Goal: Browse casually

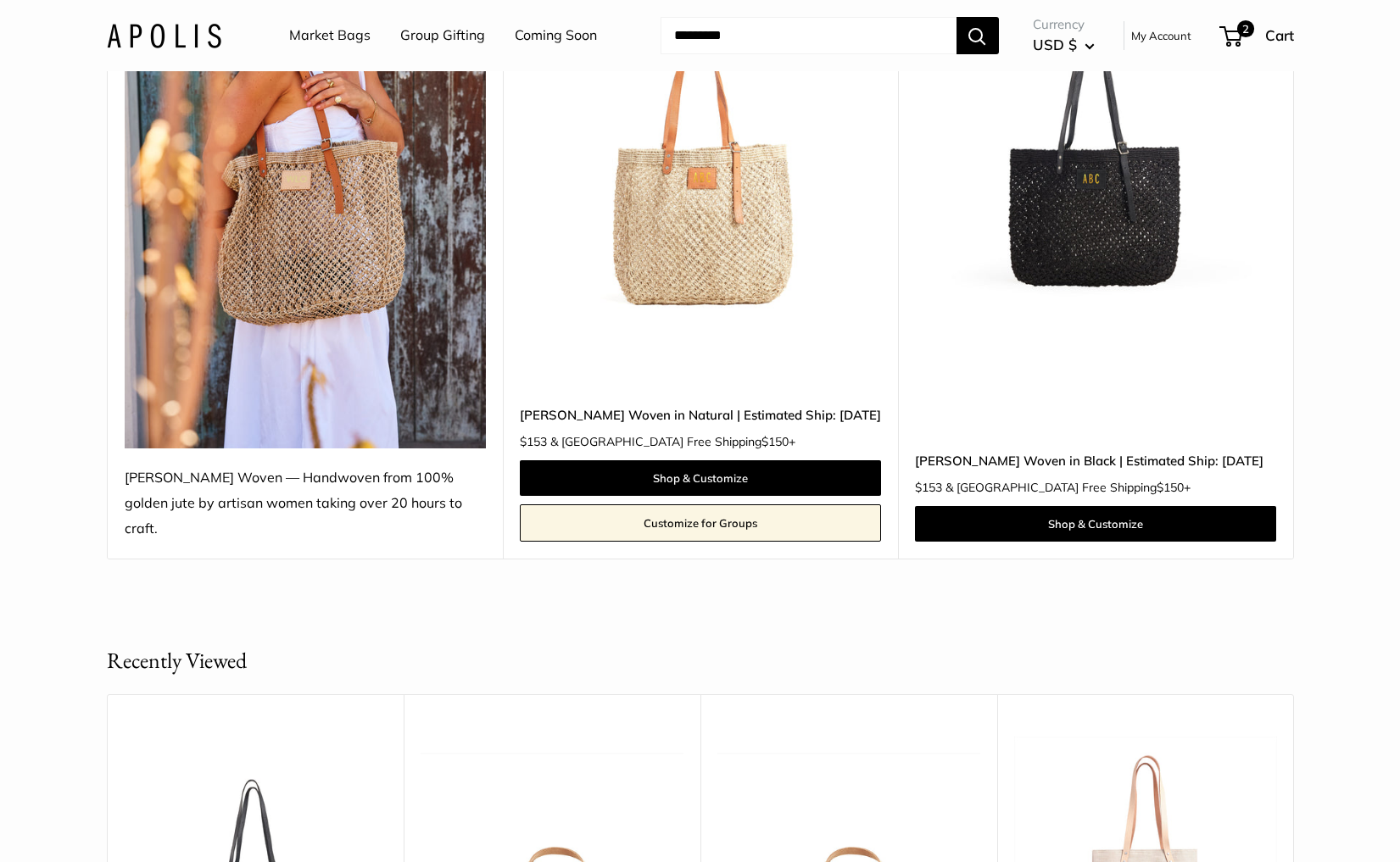
scroll to position [319, 0]
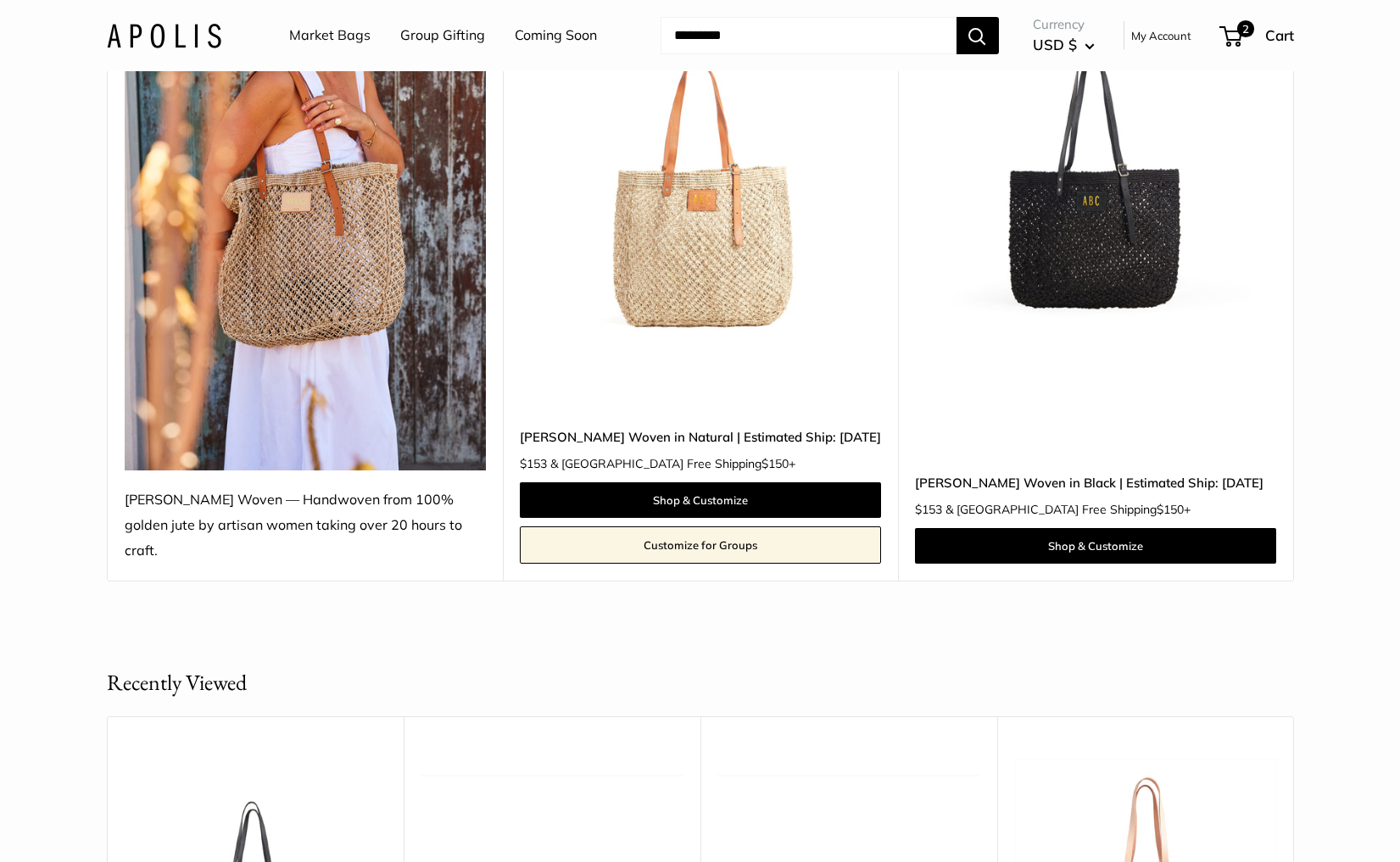
click at [0, 0] on img at bounding box center [0, 0] width 0 height 0
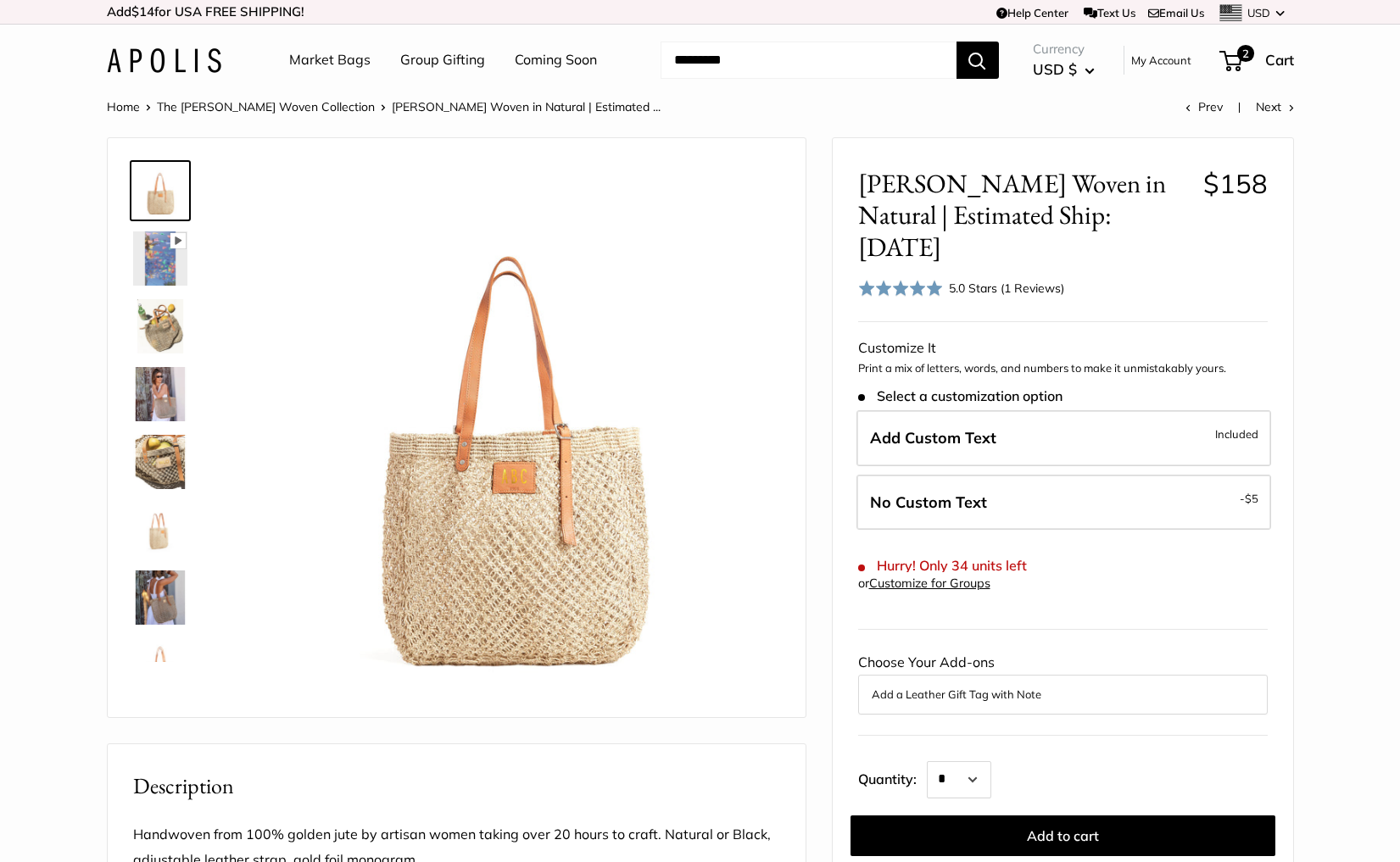
click at [146, 257] on img at bounding box center [159, 259] width 54 height 54
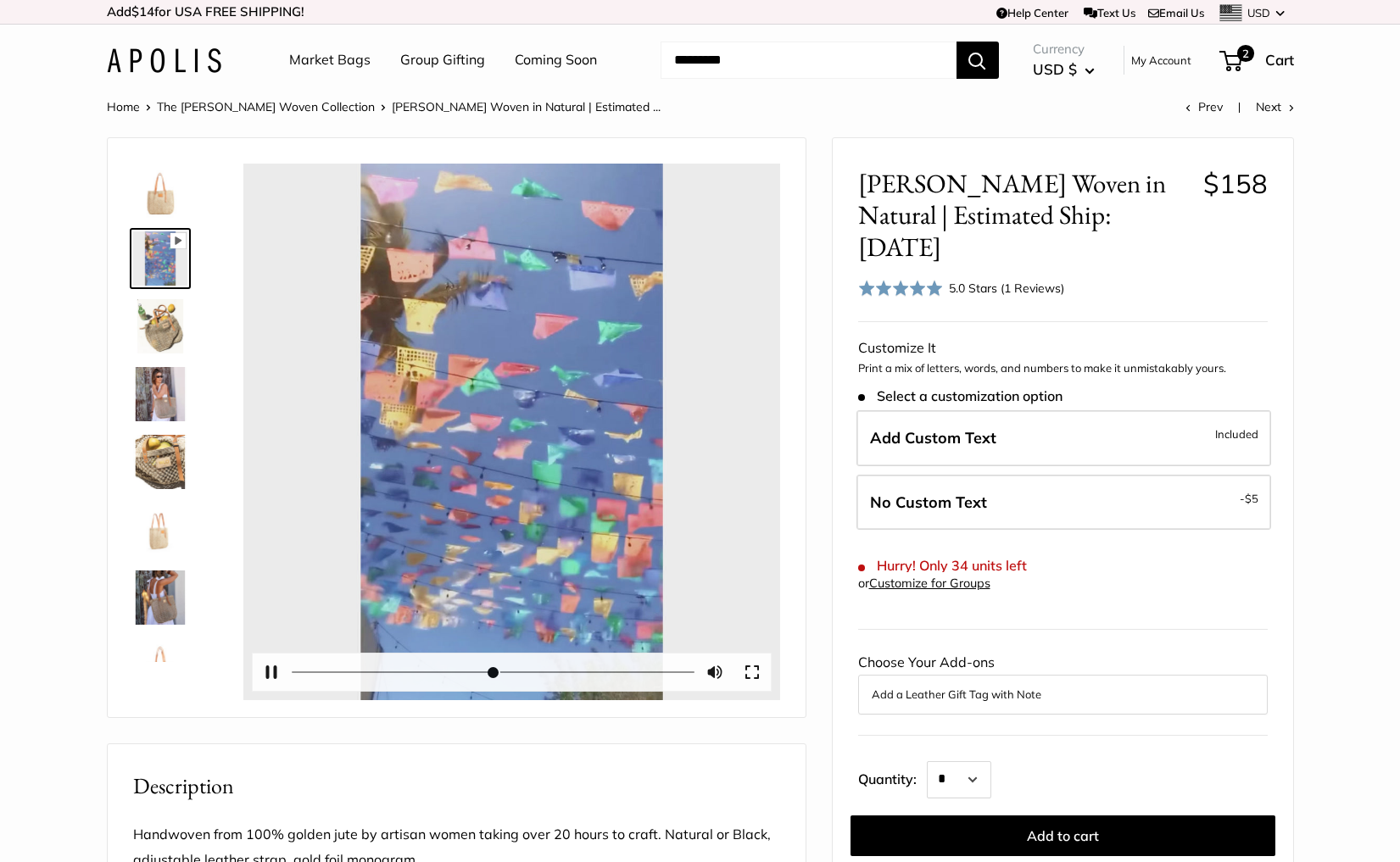
click at [500, 431] on button "Play" at bounding box center [510, 431] width 52 height 52
click at [273, 670] on button "Pause Play" at bounding box center [271, 672] width 37 height 37
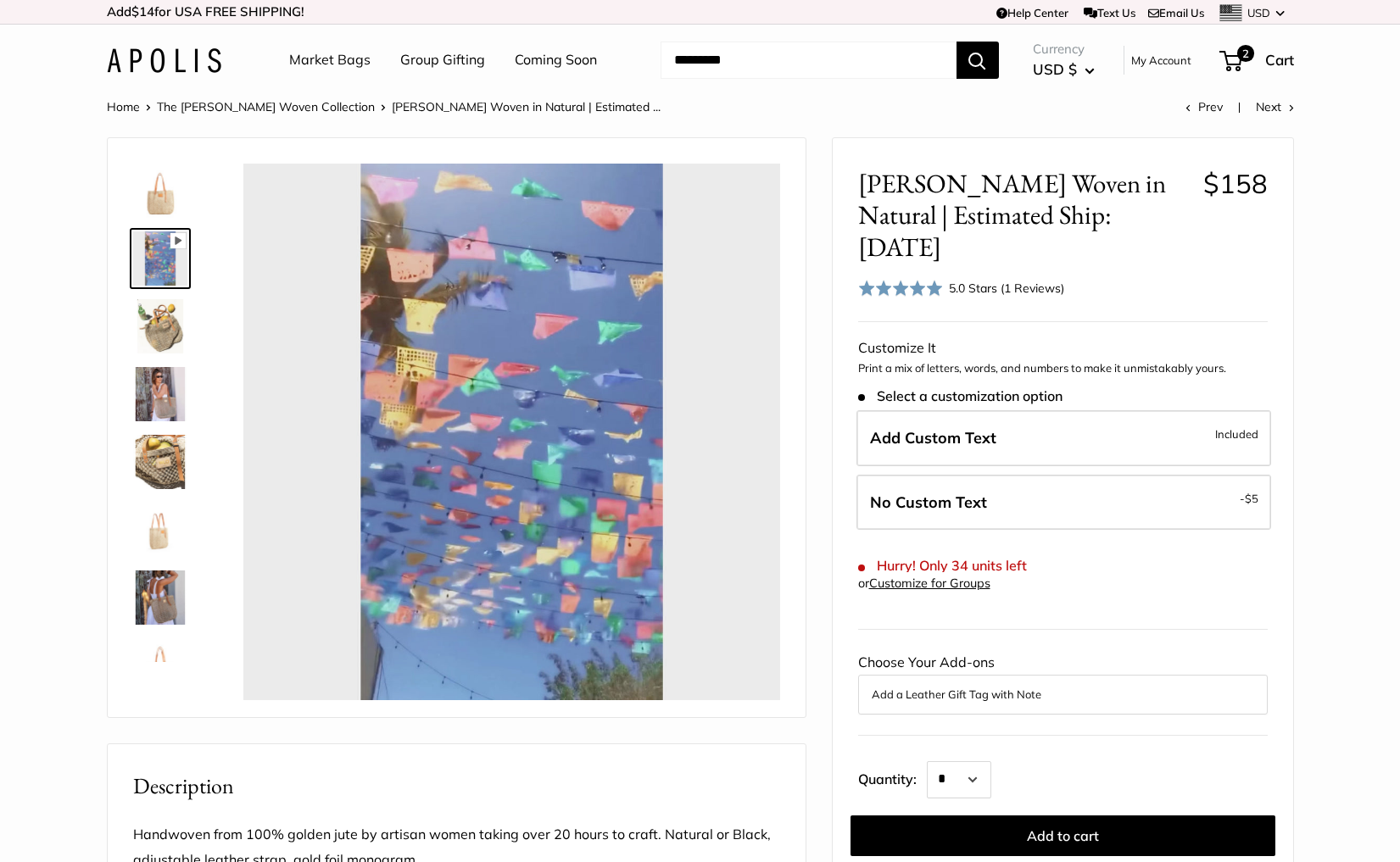
type input "*****"
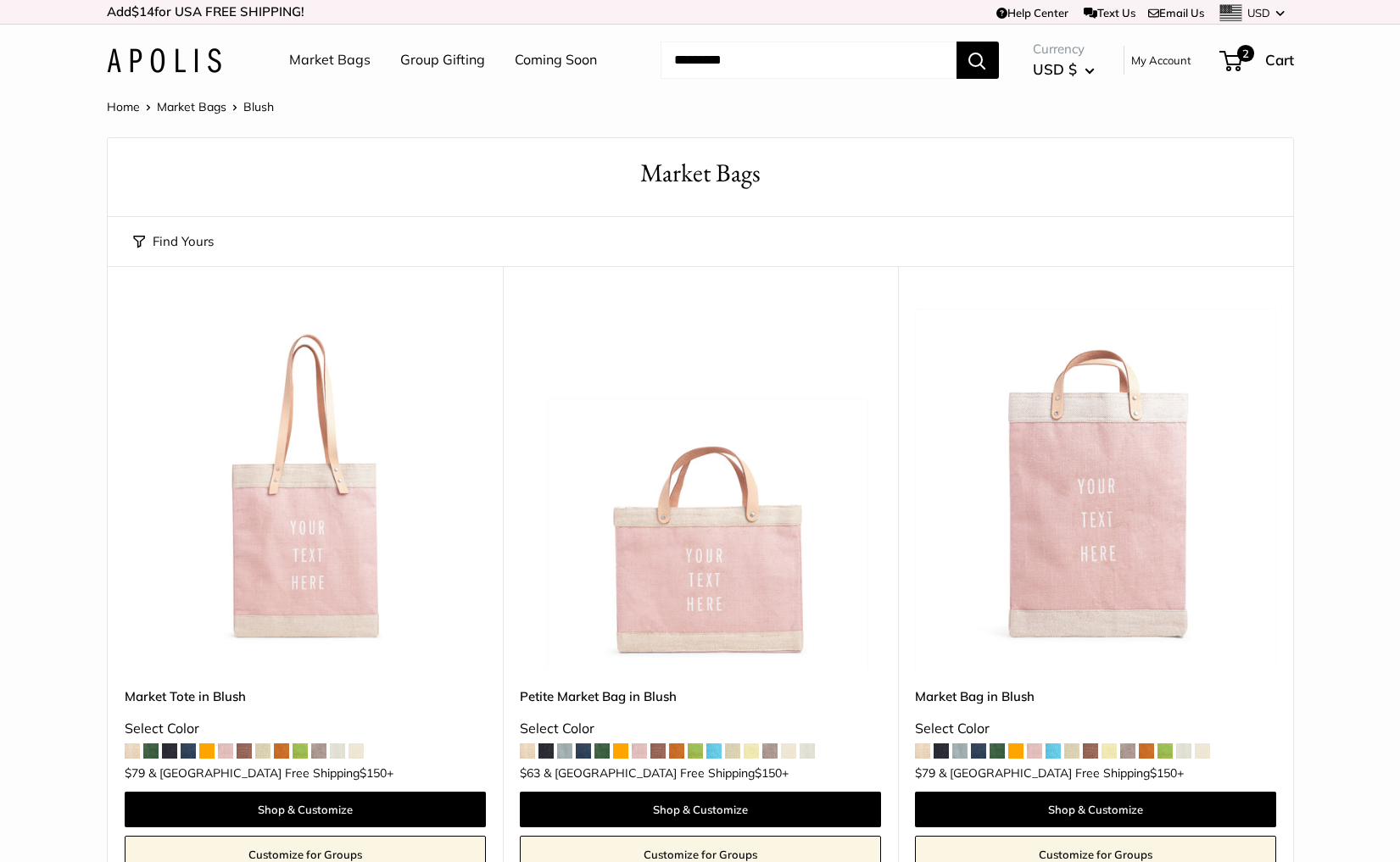
click at [330, 57] on link "Market Bags" at bounding box center [329, 60] width 82 height 26
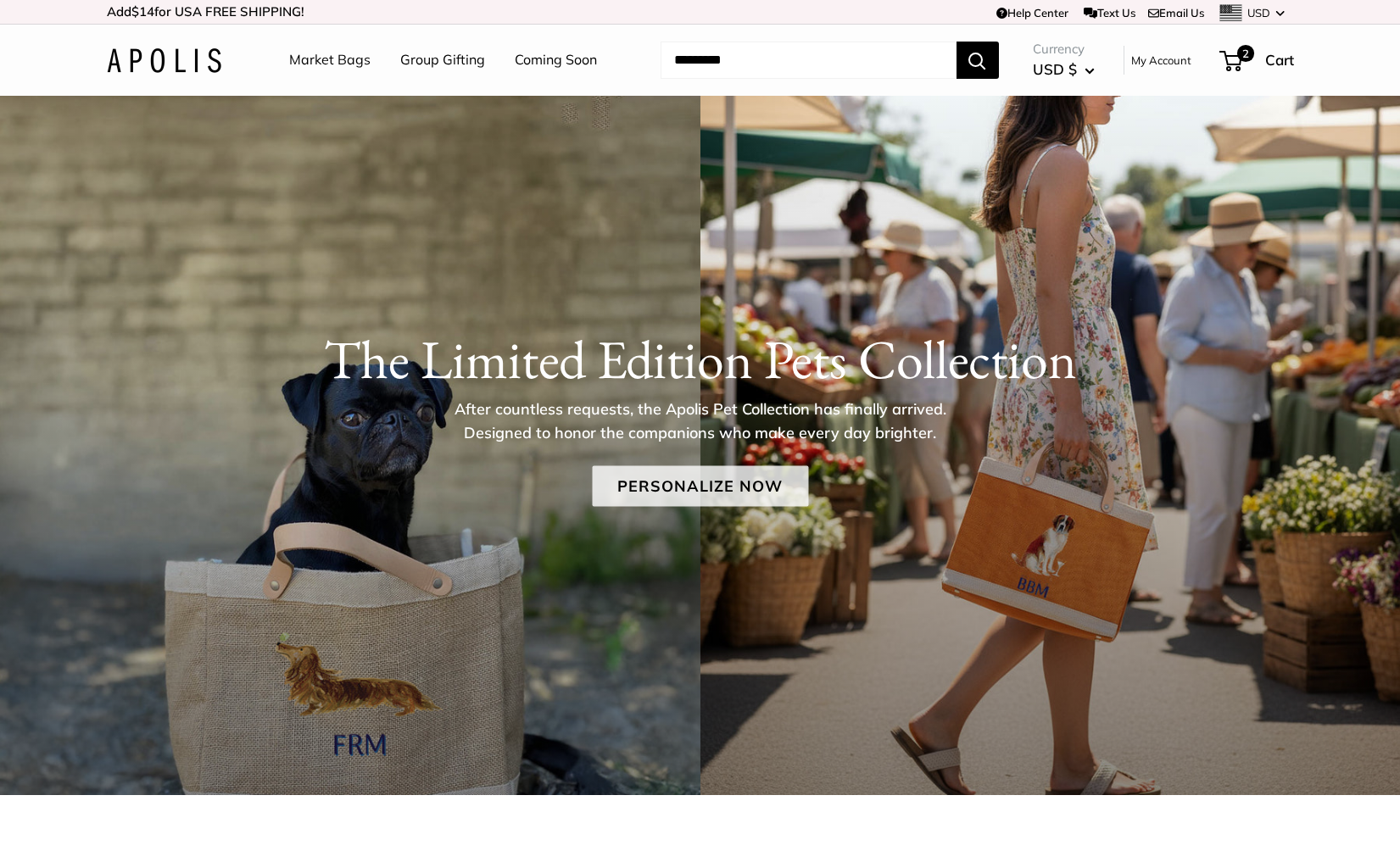
click at [623, 480] on link "Personalize Now" at bounding box center [700, 486] width 216 height 40
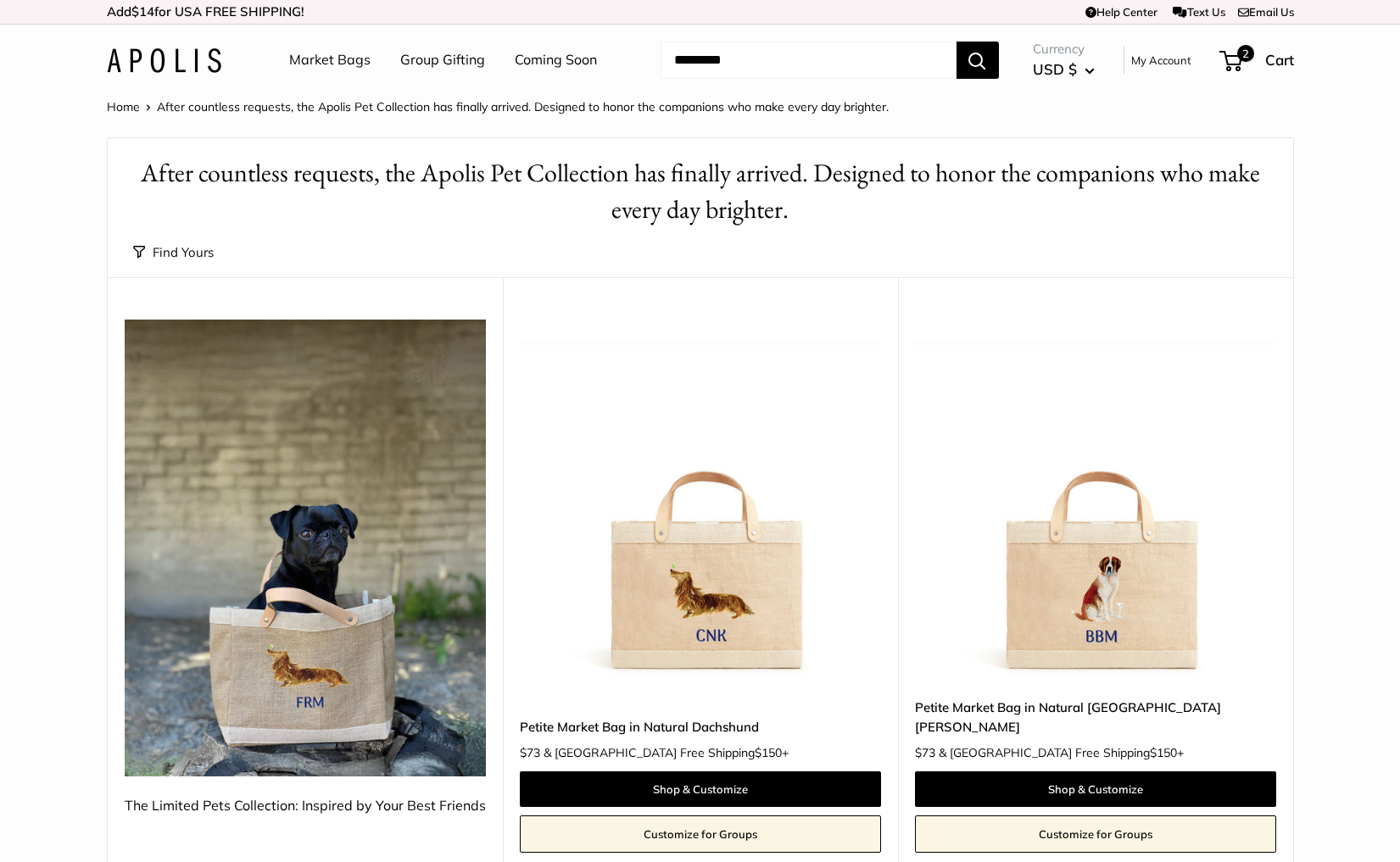
click at [0, 0] on img at bounding box center [0, 0] width 0 height 0
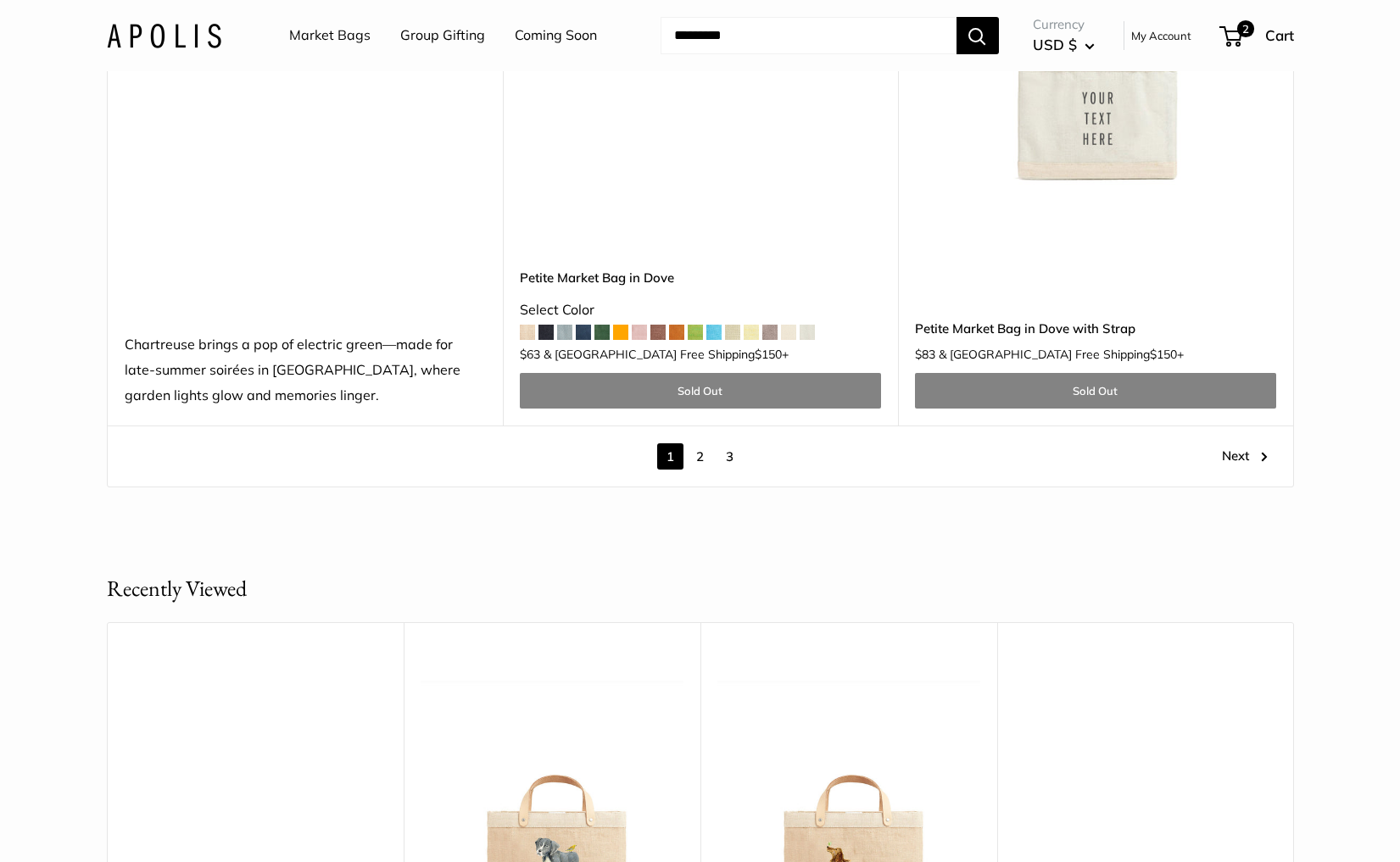
scroll to position [9564, 0]
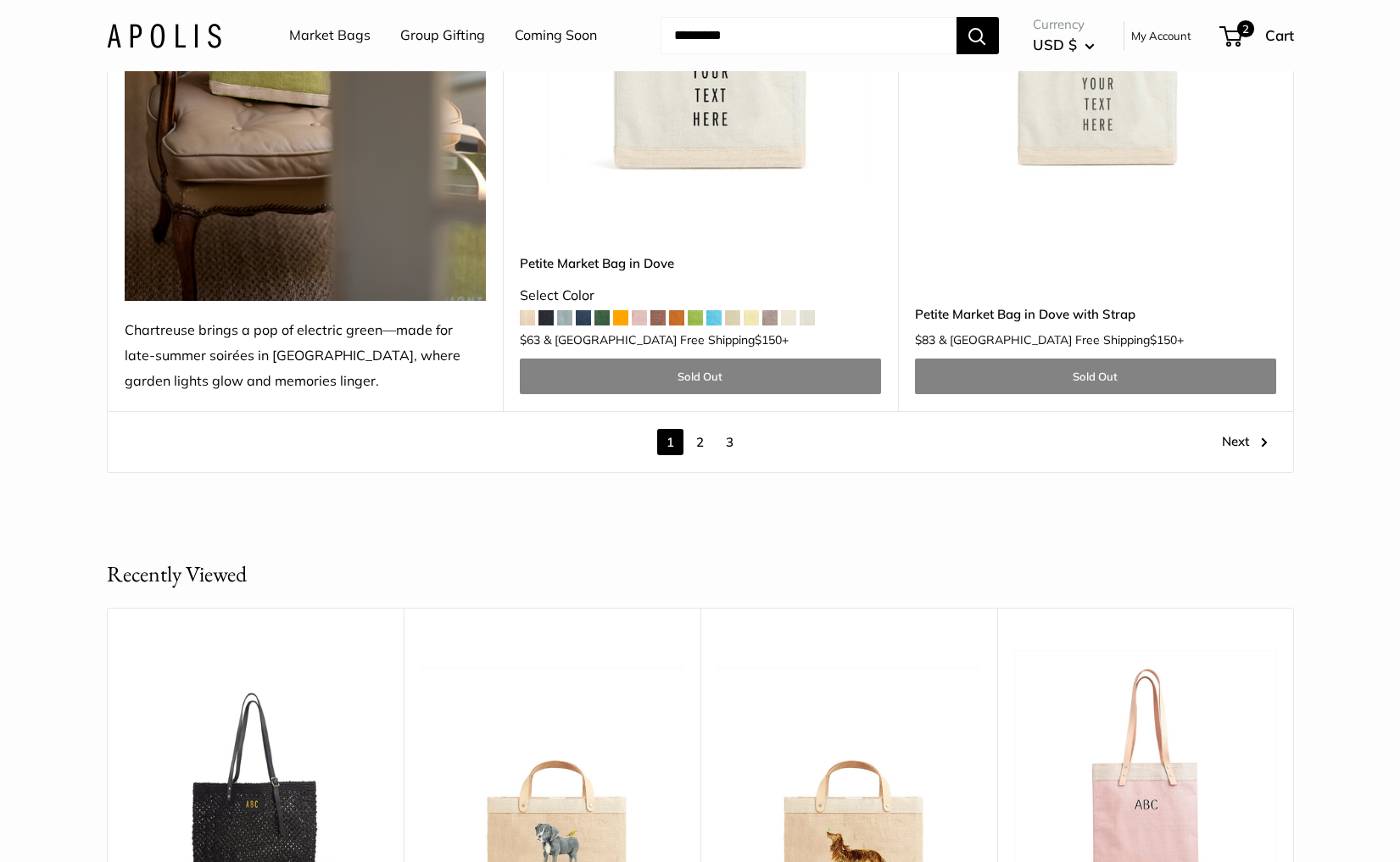
click at [695, 429] on link "2" at bounding box center [700, 441] width 27 height 27
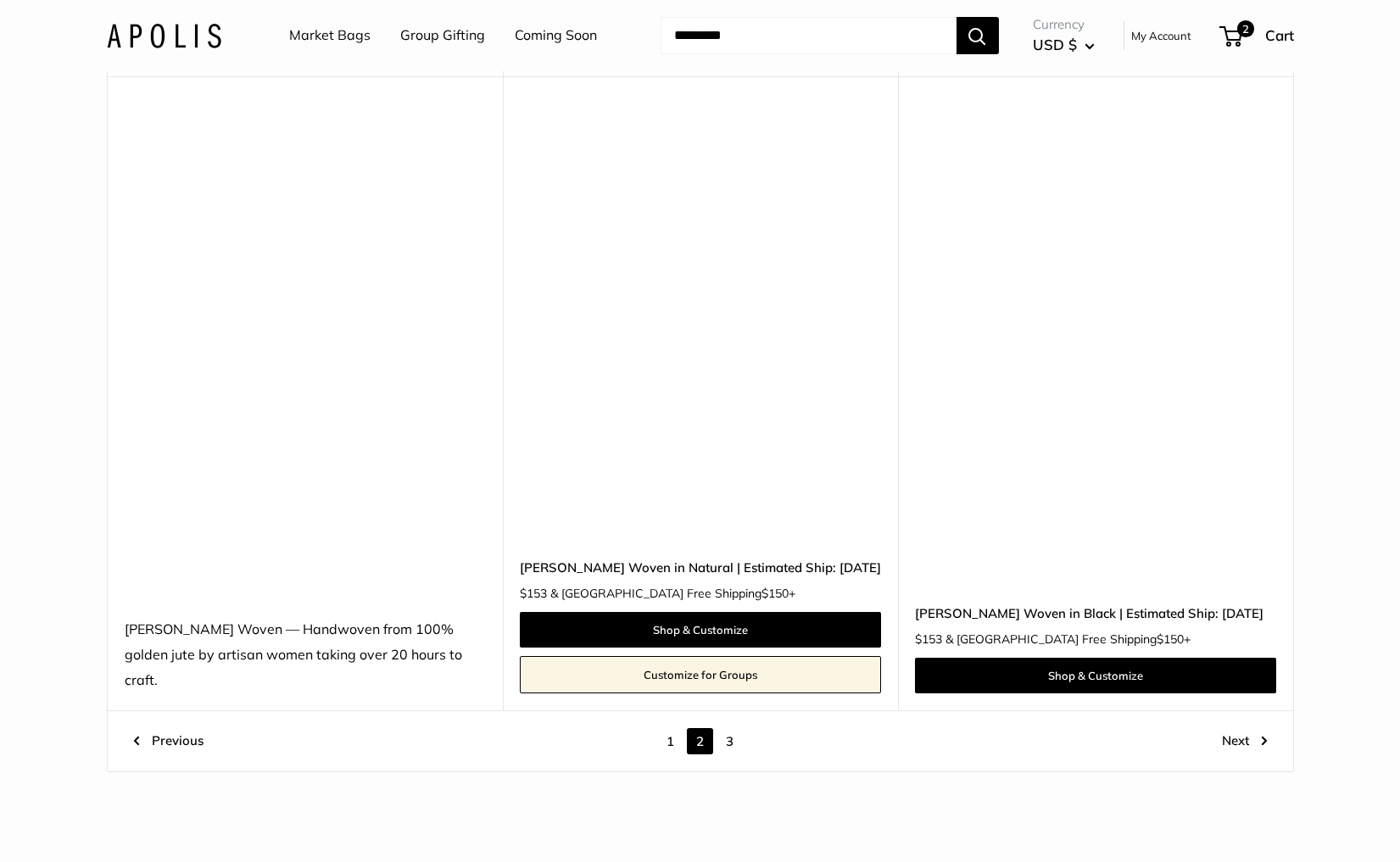
scroll to position [9589, 0]
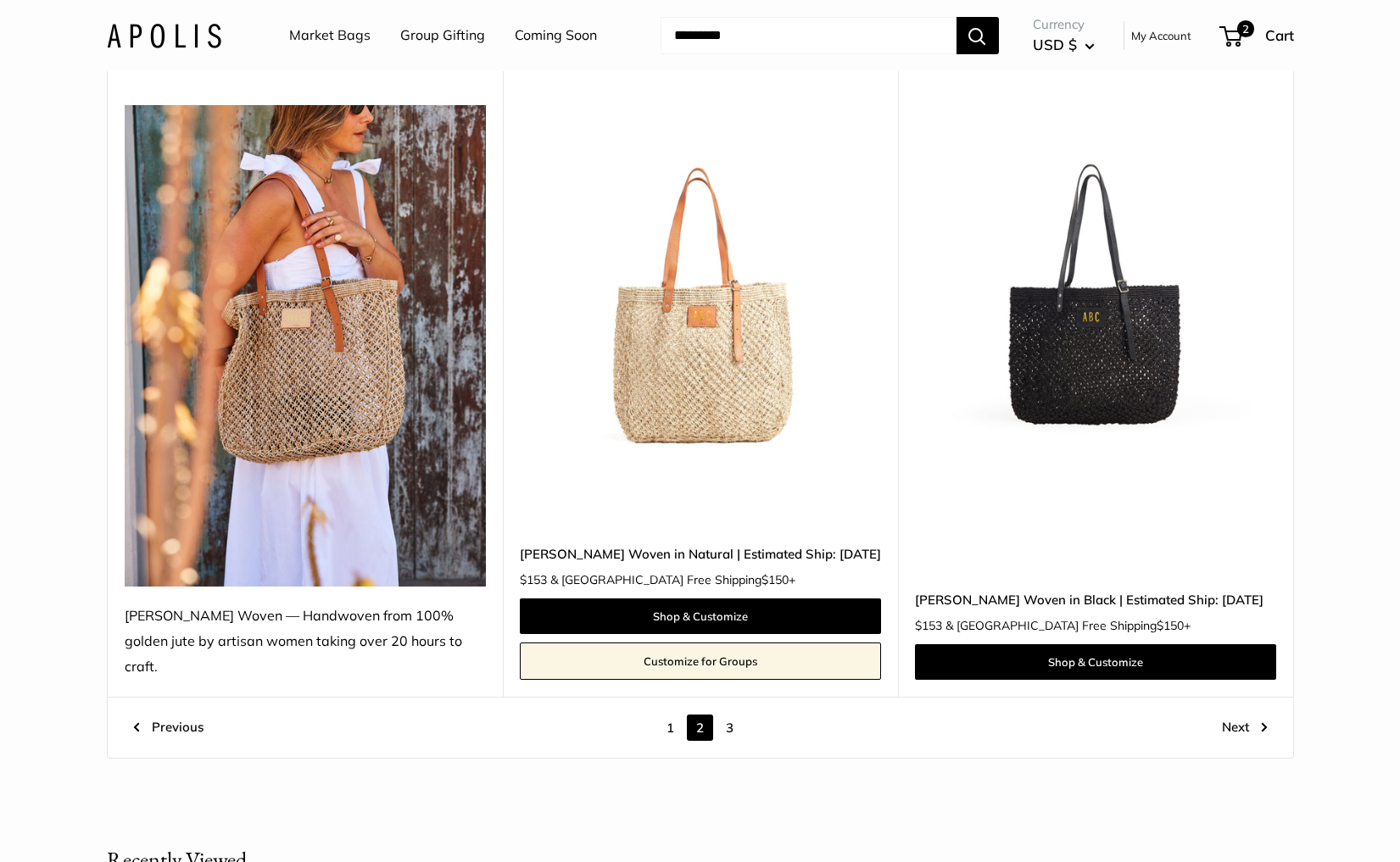
click at [0, 0] on img at bounding box center [0, 0] width 0 height 0
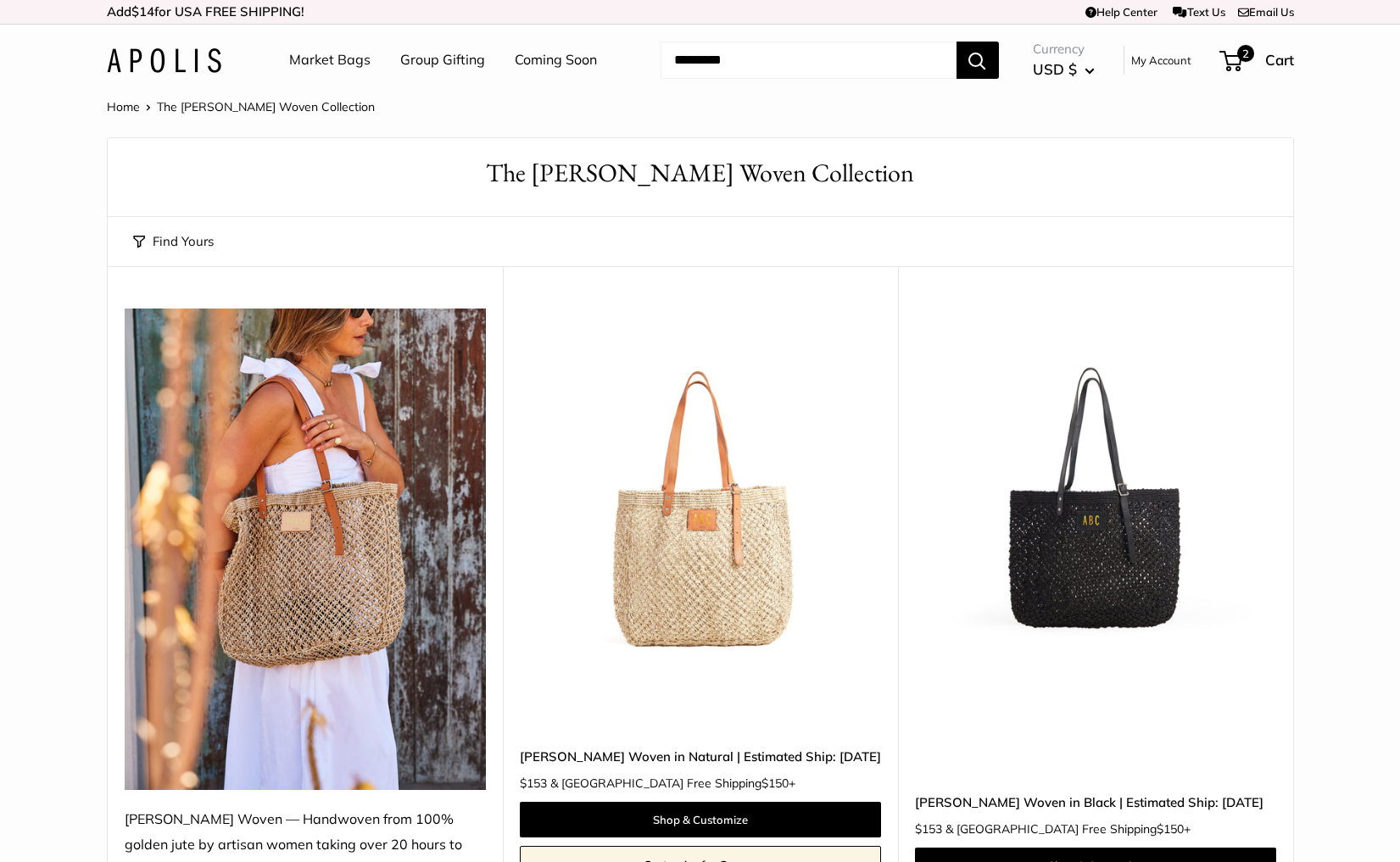
click at [0, 0] on img at bounding box center [0, 0] width 0 height 0
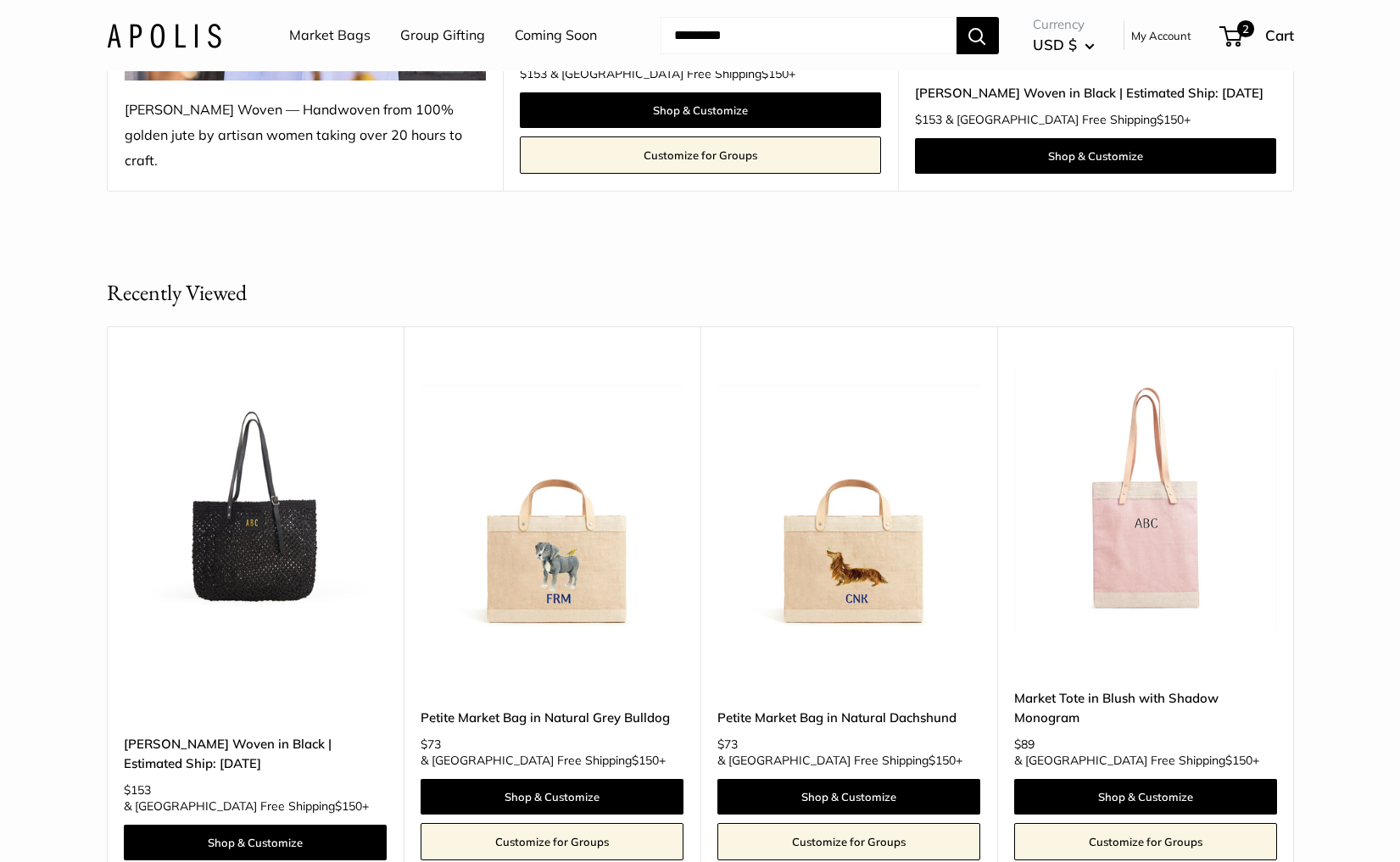
scroll to position [769, 0]
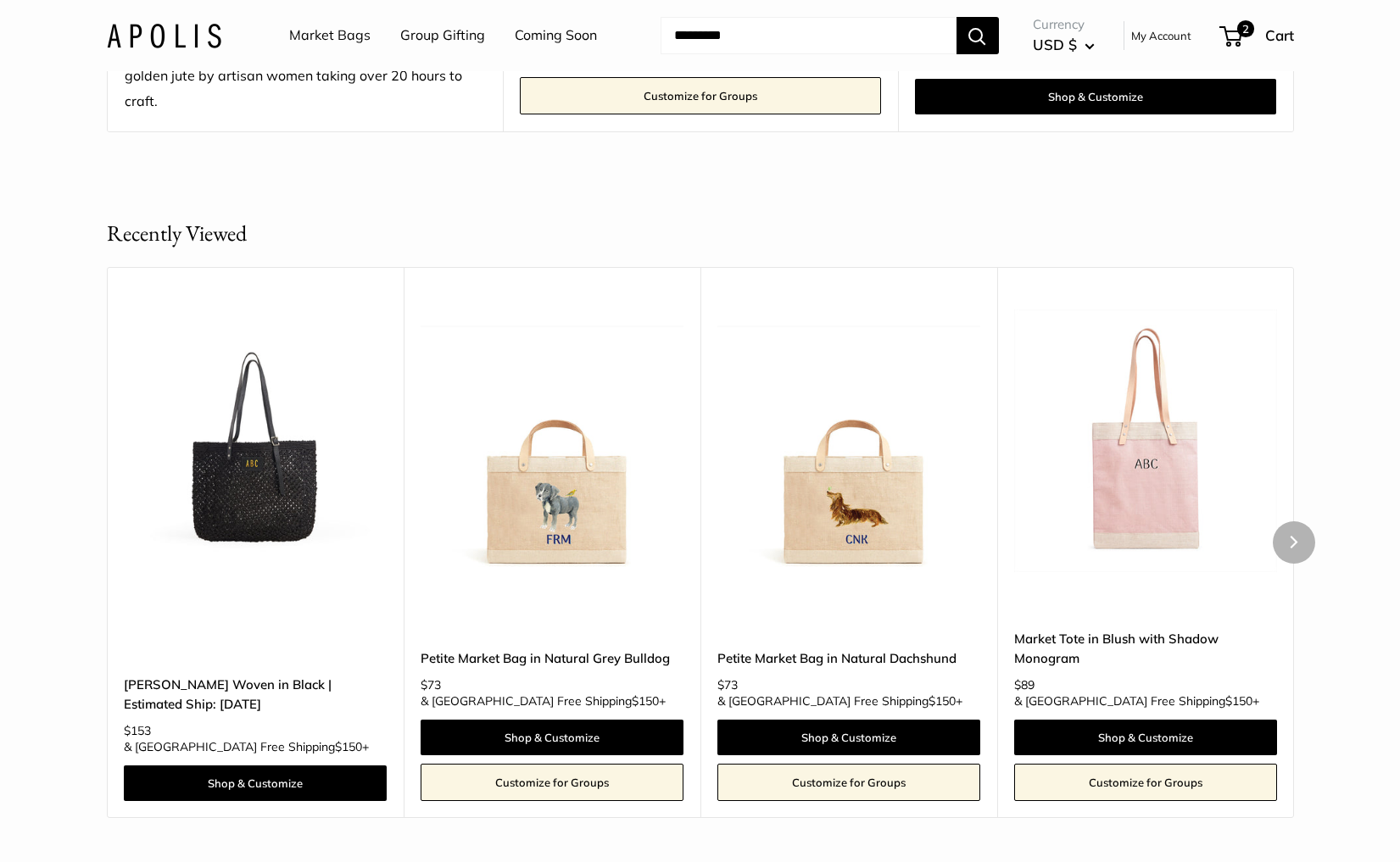
click at [0, 0] on img at bounding box center [0, 0] width 0 height 0
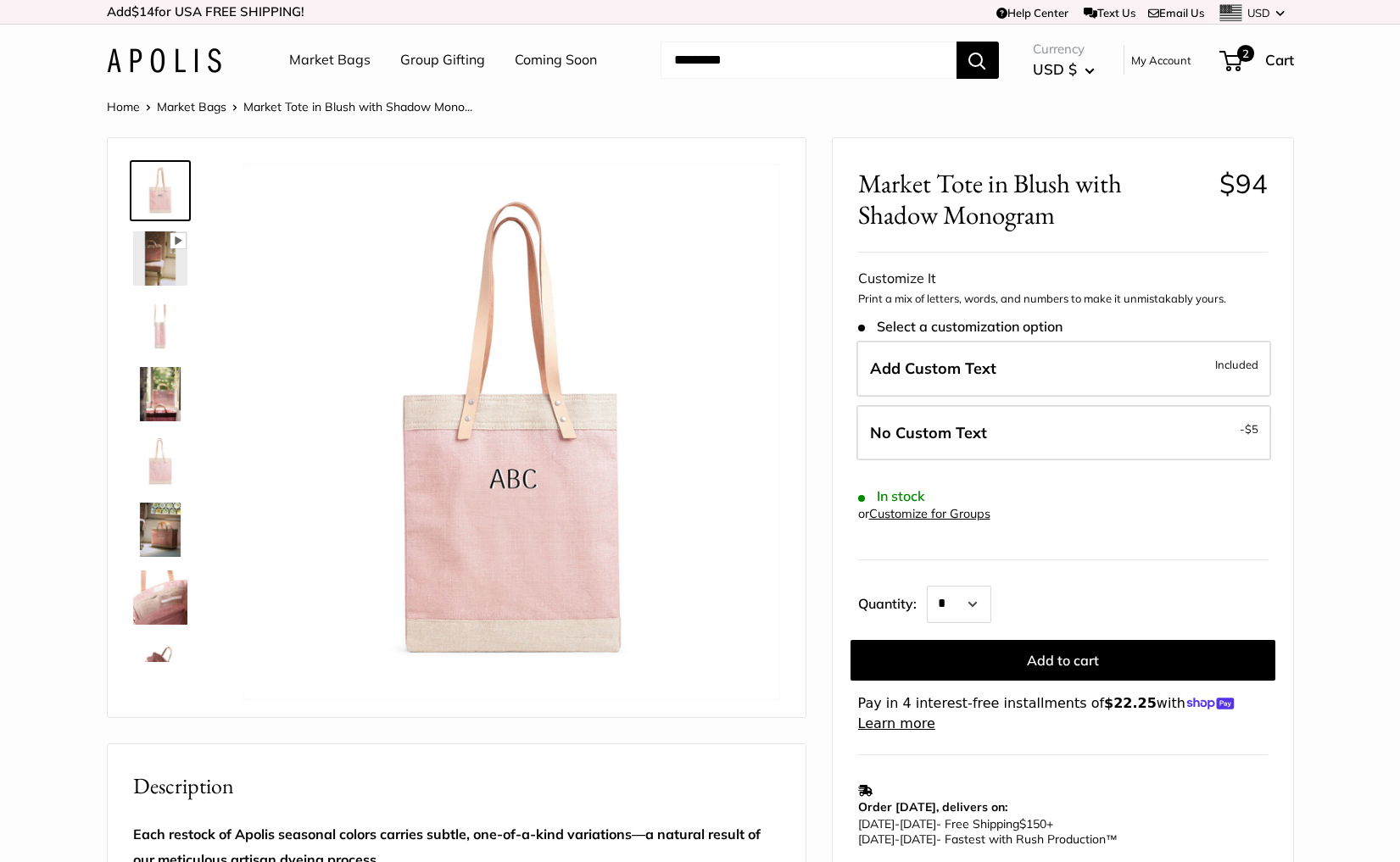
click at [307, 63] on link "Market Bags" at bounding box center [329, 60] width 82 height 26
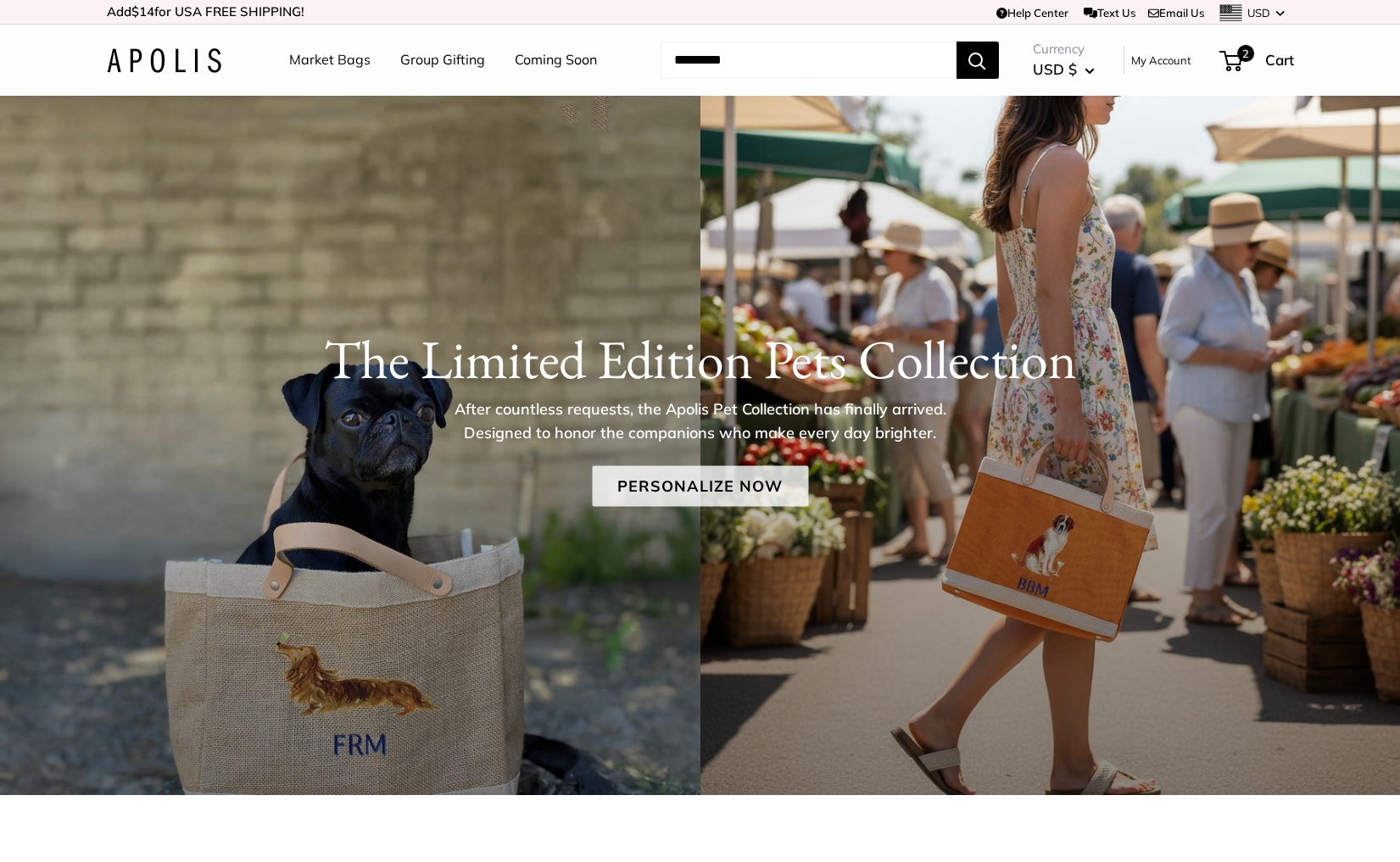
click at [685, 490] on link "Personalize Now" at bounding box center [700, 486] width 216 height 40
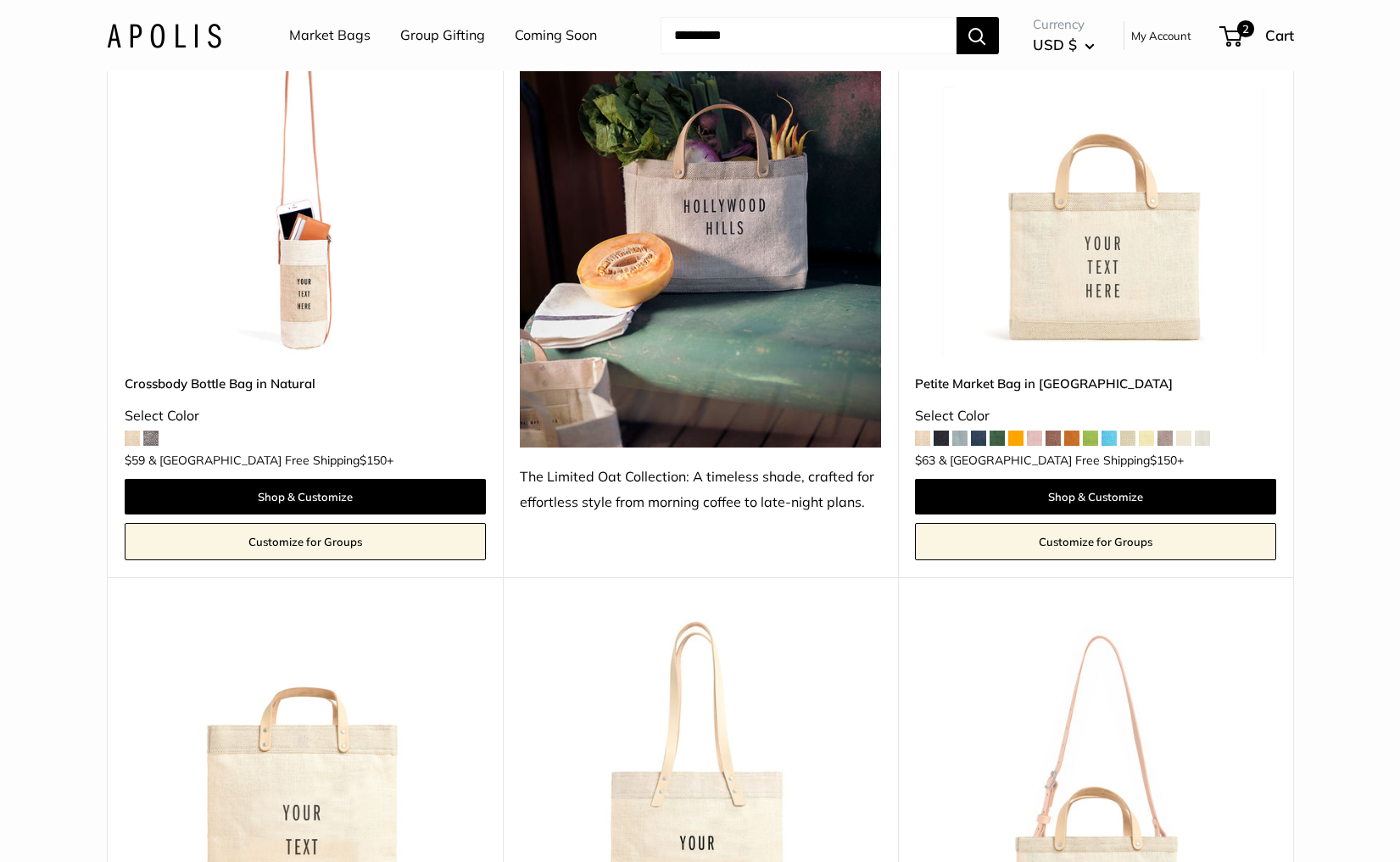
scroll to position [4494, 0]
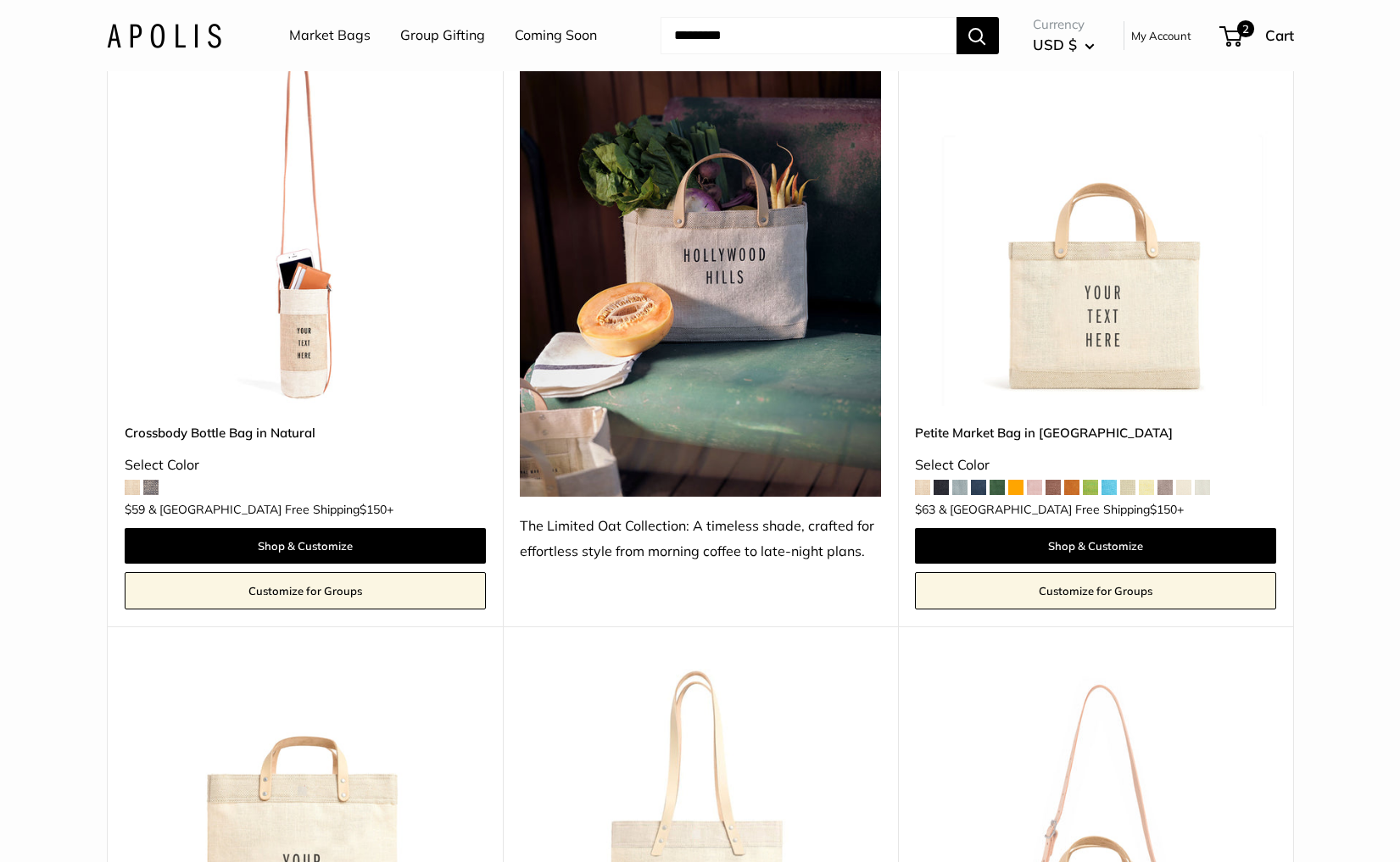
click at [0, 0] on img at bounding box center [0, 0] width 0 height 0
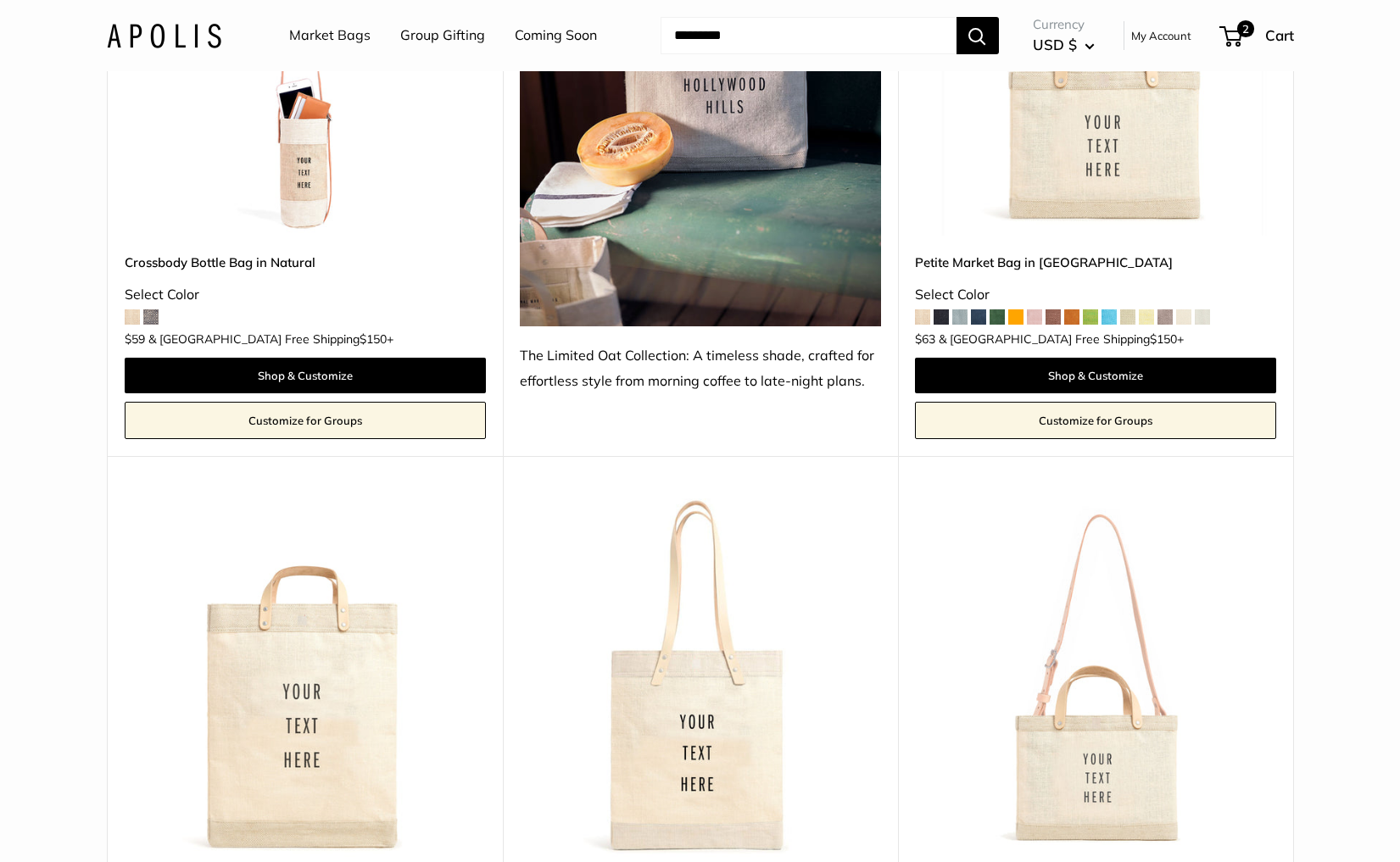
scroll to position [4721, 0]
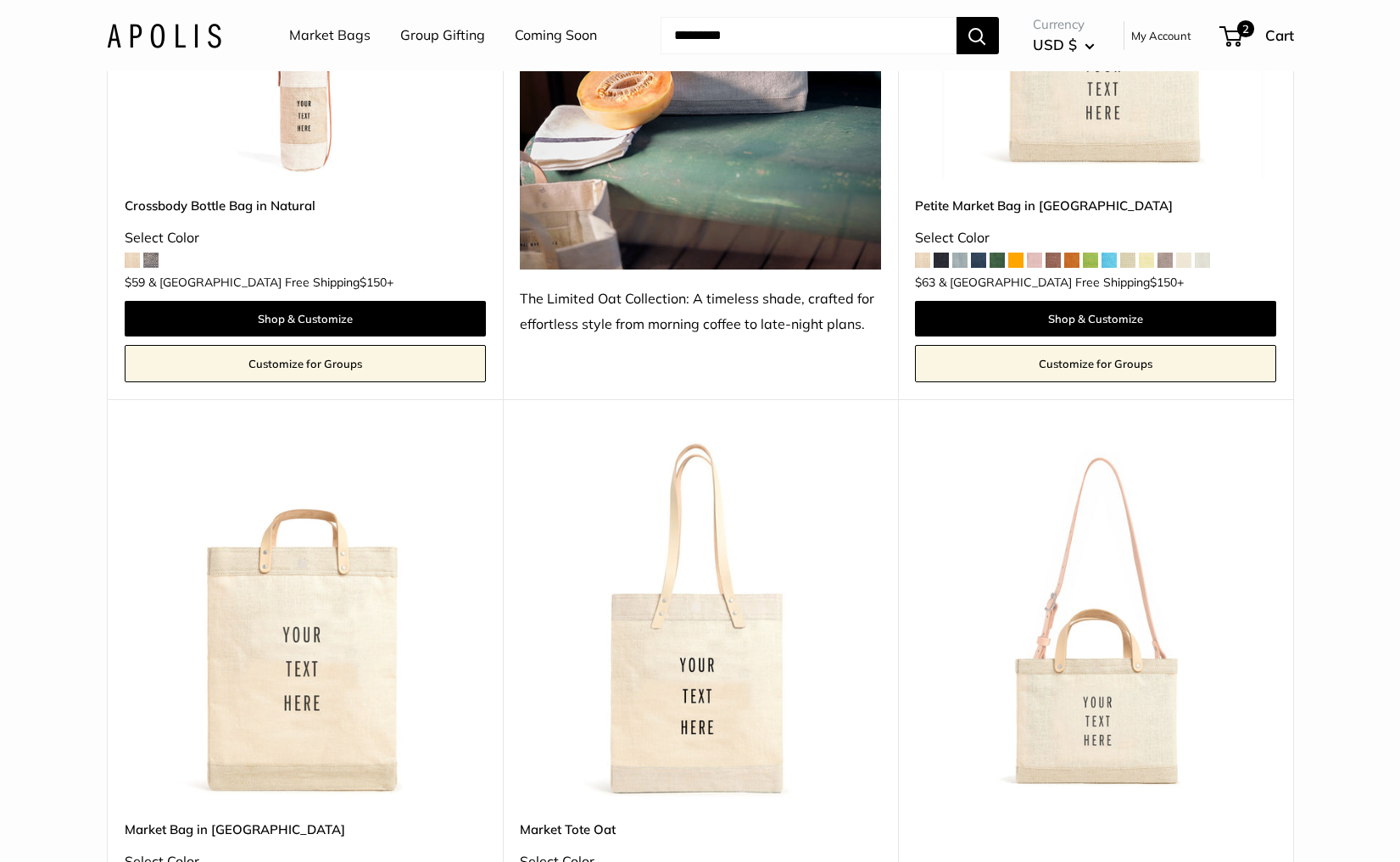
click at [0, 0] on img at bounding box center [0, 0] width 0 height 0
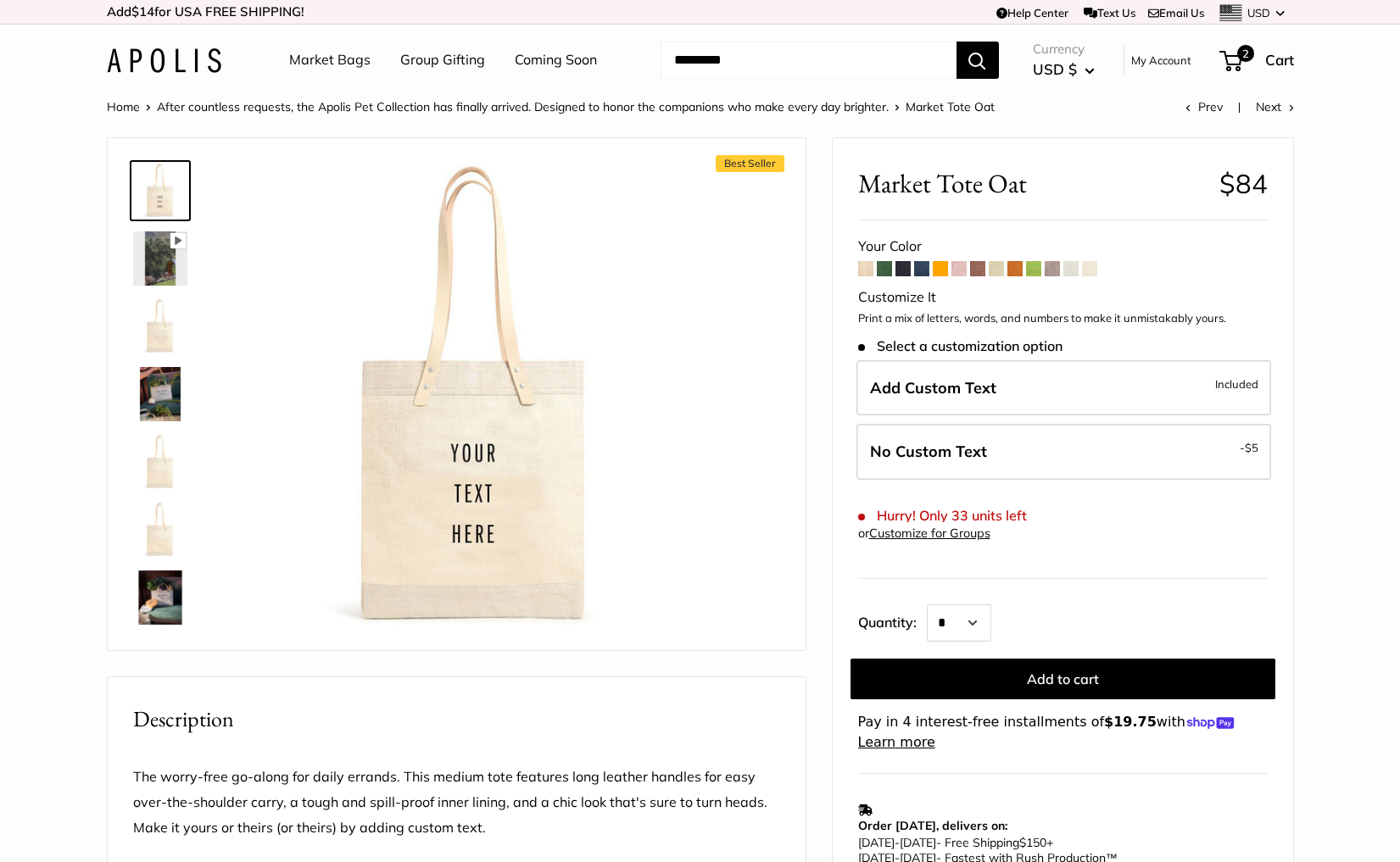
click at [152, 58] on img at bounding box center [164, 60] width 114 height 25
